Goal: Transaction & Acquisition: Purchase product/service

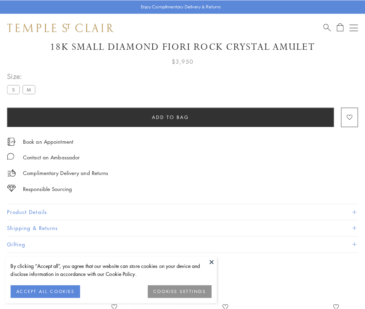
scroll to position [41, 0]
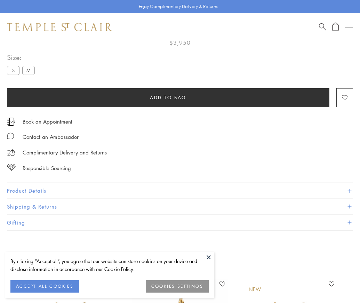
click at [168, 97] on span "Add to bag" at bounding box center [168, 98] width 36 height 8
